Goal: Use online tool/utility: Utilize a website feature to perform a specific function

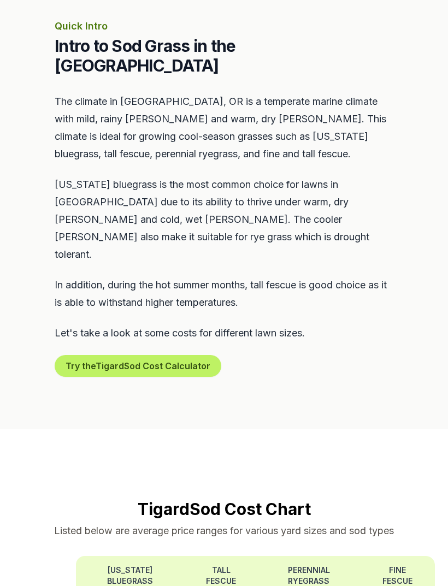
scroll to position [513, 0]
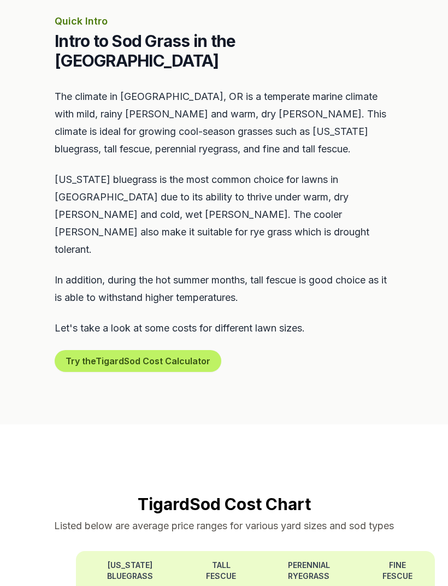
click at [172, 351] on button "Try the Tigard Sod Cost Calculator" at bounding box center [138, 362] width 167 height 22
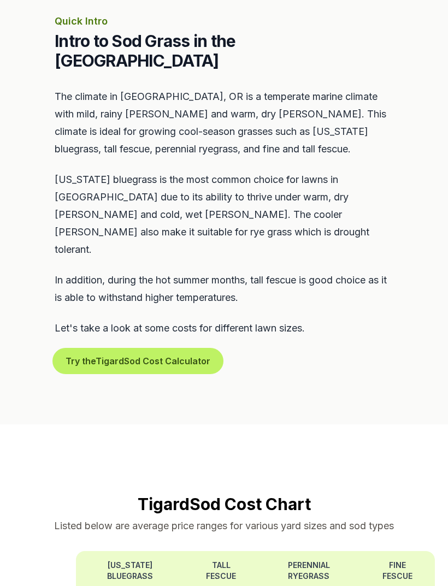
scroll to position [513, 0]
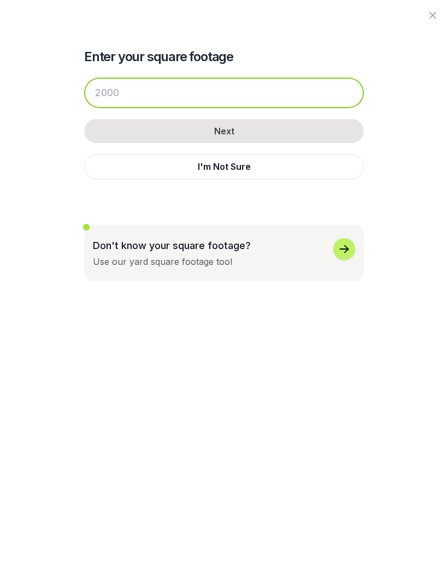
click at [169, 92] on input "number" at bounding box center [224, 93] width 280 height 31
click at [260, 96] on input "number" at bounding box center [224, 93] width 280 height 31
click at [120, 94] on input "number" at bounding box center [224, 93] width 280 height 31
click at [130, 85] on input "number" at bounding box center [224, 93] width 280 height 31
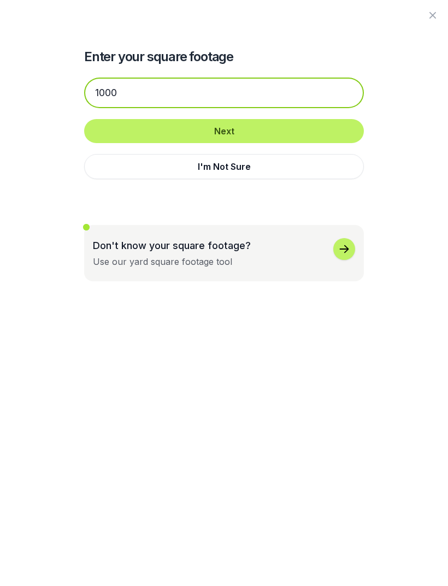
type input "1000"
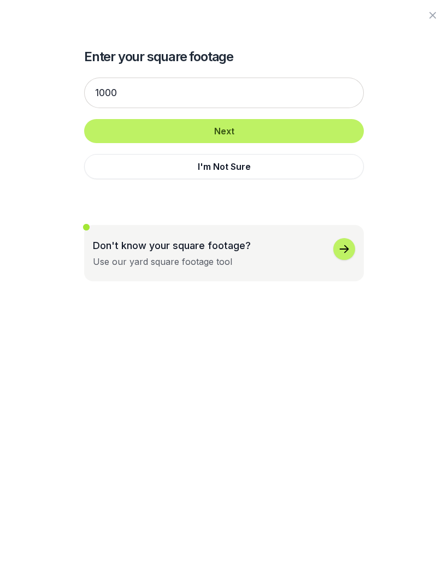
click at [320, 124] on button "Next" at bounding box center [224, 131] width 280 height 24
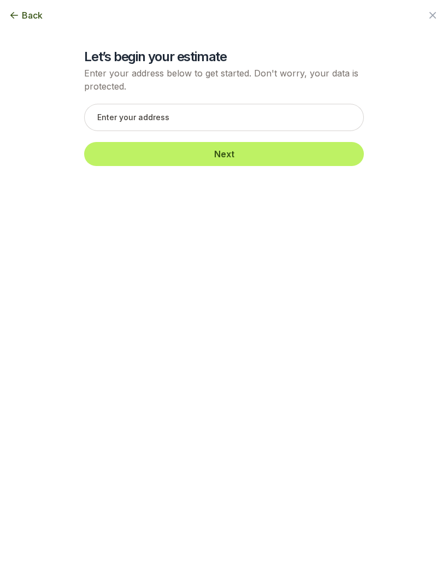
scroll to position [513, 0]
click at [297, 150] on button "Next" at bounding box center [224, 154] width 280 height 24
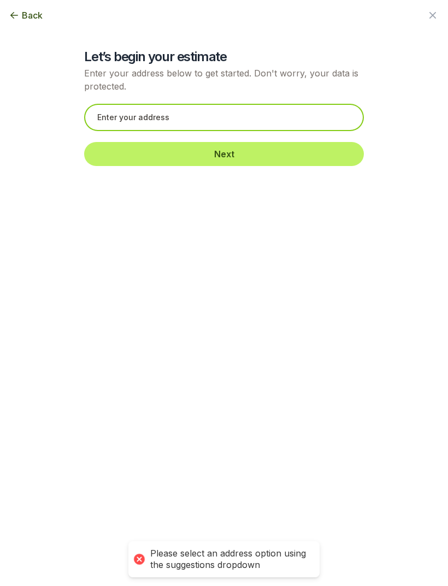
click at [329, 119] on input "text" at bounding box center [224, 117] width 280 height 27
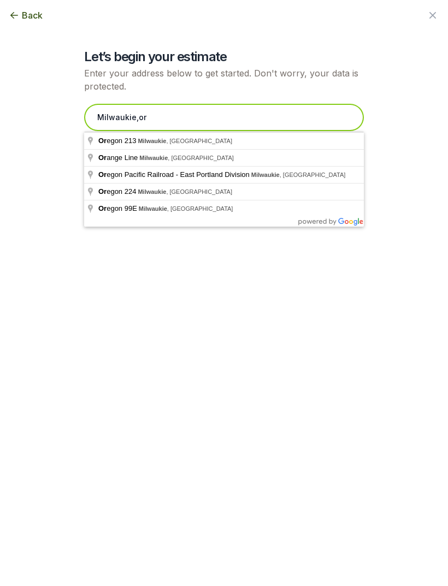
click at [302, 113] on input "Milwaukie,or" at bounding box center [224, 117] width 280 height 27
click at [251, 116] on input "Milwaukie,or" at bounding box center [224, 117] width 280 height 27
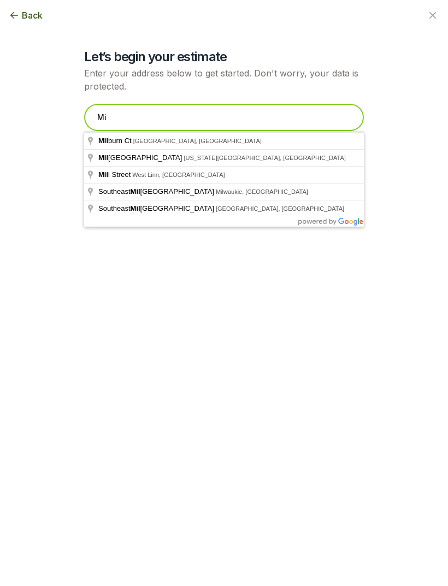
type input "M"
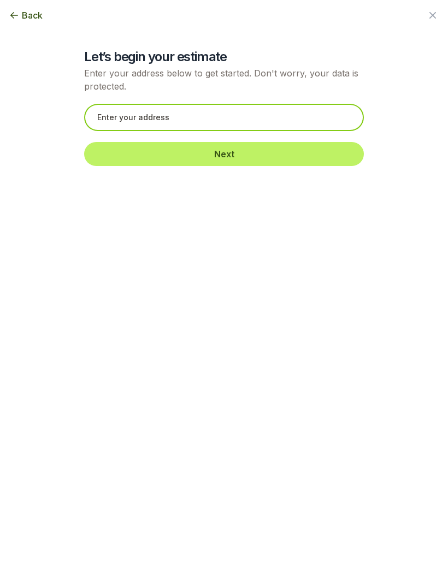
click at [244, 119] on input "text" at bounding box center [224, 117] width 280 height 27
click at [235, 121] on input "text" at bounding box center [224, 117] width 280 height 27
click at [146, 113] on input "text" at bounding box center [224, 117] width 280 height 27
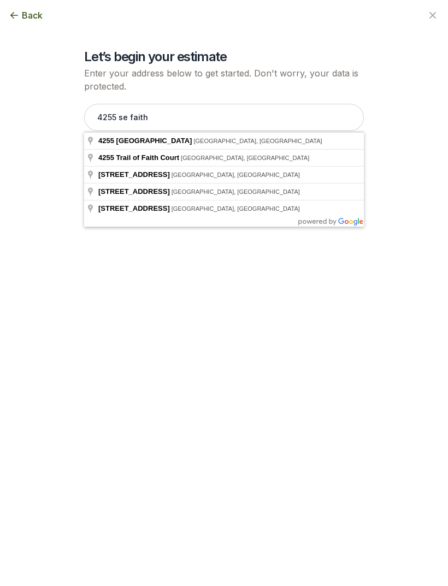
type input "[STREET_ADDRESS]"
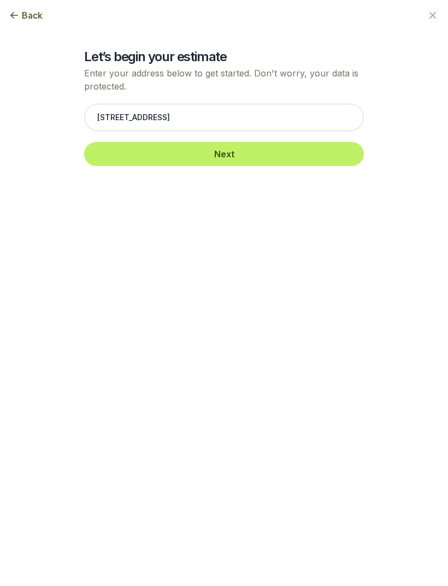
click at [302, 155] on button "Next" at bounding box center [224, 154] width 280 height 24
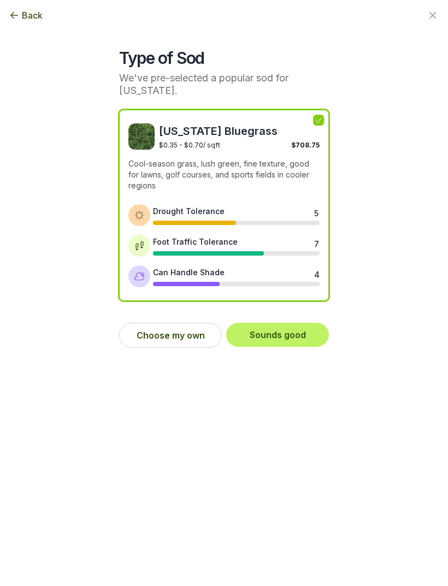
click at [205, 332] on button "Choose my own" at bounding box center [170, 335] width 103 height 25
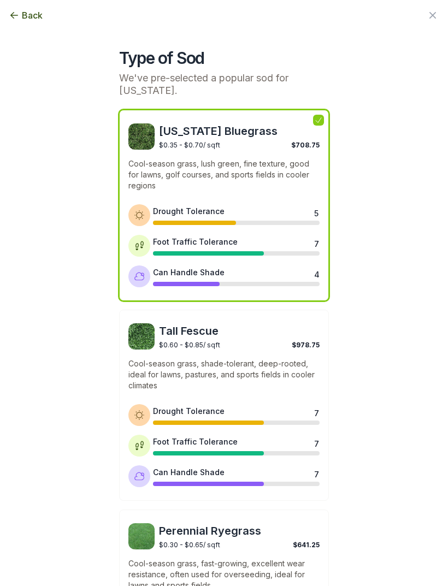
scroll to position [0, 0]
click at [16, 14] on icon "button" at bounding box center [14, 15] width 11 height 11
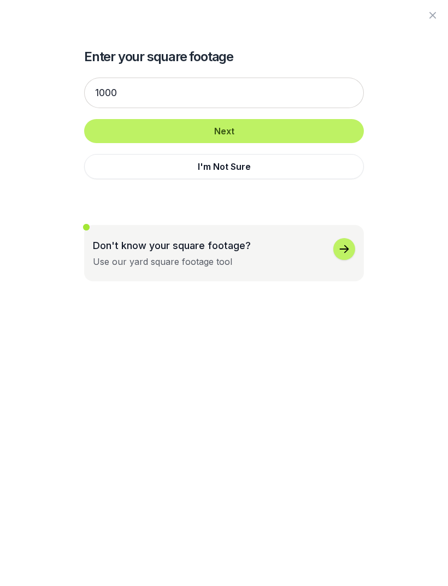
click at [435, 13] on icon "button" at bounding box center [432, 15] width 7 height 7
